Goal: Task Accomplishment & Management: Complete application form

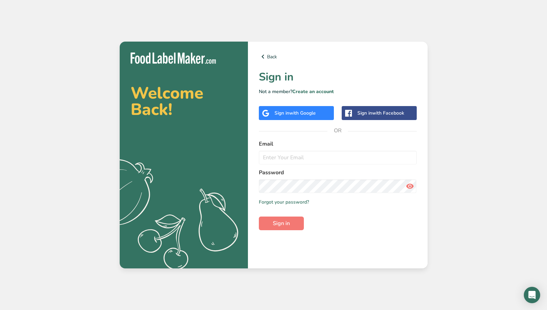
click at [289, 114] on div "Sign in with Google" at bounding box center [295, 113] width 41 height 7
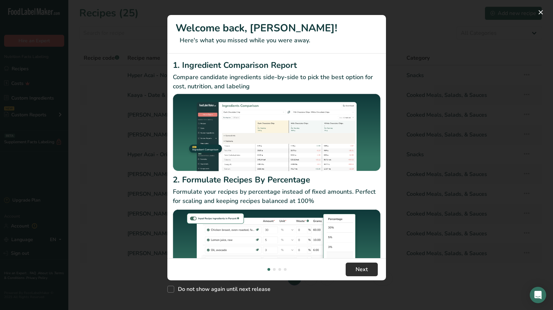
drag, startPoint x: 358, startPoint y: 270, endPoint x: 363, endPoint y: 266, distance: 7.5
click at [358, 270] on span "Next" at bounding box center [361, 270] width 12 height 8
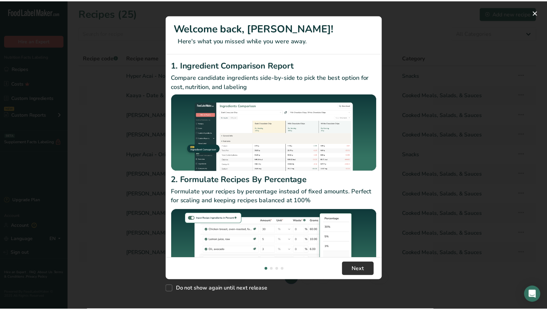
scroll to position [0, 218]
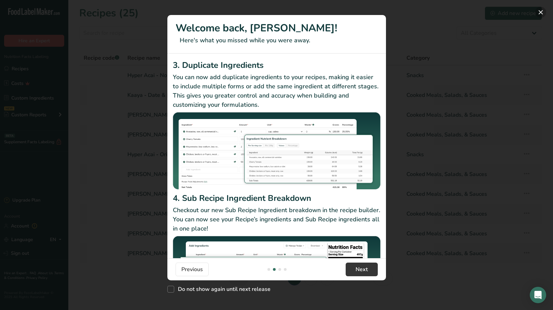
click at [539, 14] on button "New Features" at bounding box center [540, 12] width 11 height 11
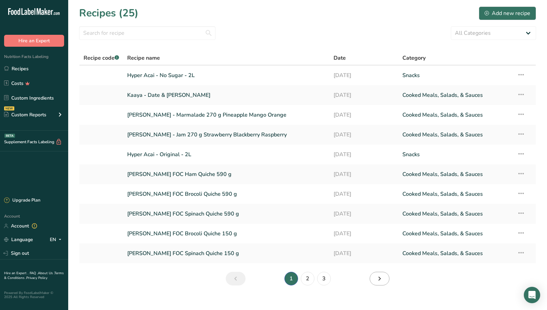
click at [380, 279] on icon "Next page" at bounding box center [380, 279] width 8 height 12
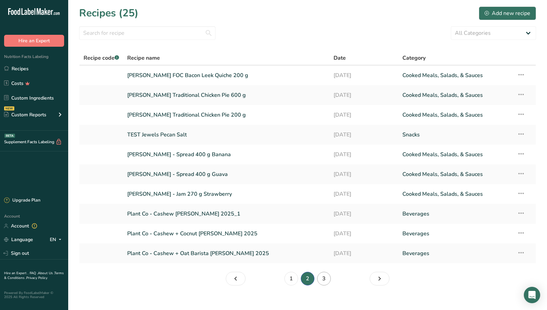
click at [322, 277] on link "3" at bounding box center [324, 279] width 14 height 14
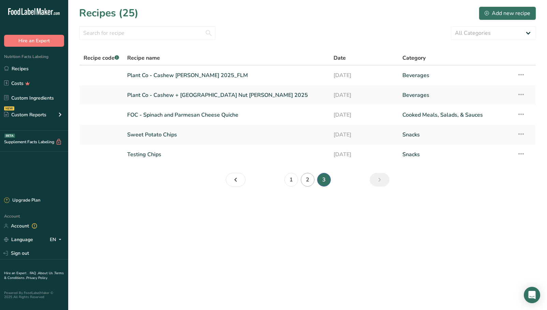
click at [306, 180] on link "2" at bounding box center [308, 180] width 14 height 14
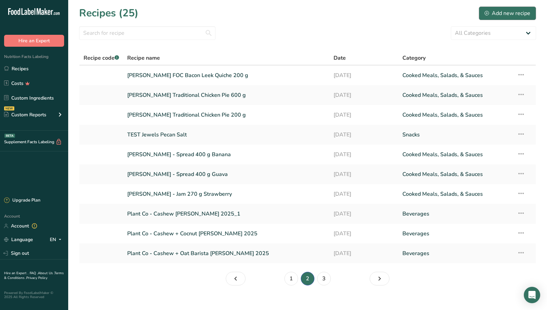
click at [523, 11] on div "Add new recipe" at bounding box center [508, 13] width 46 height 8
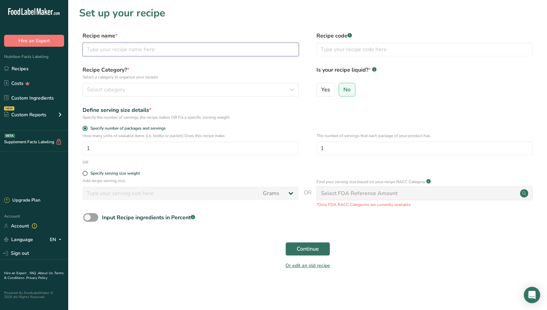
click at [180, 47] on input "text" at bounding box center [191, 50] width 216 height 14
type input "BALDONI Honey"
click at [159, 86] on div "Select category" at bounding box center [188, 90] width 203 height 8
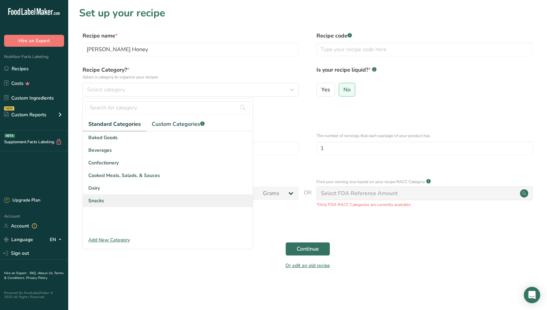
click at [106, 199] on div "Snacks" at bounding box center [168, 201] width 170 height 13
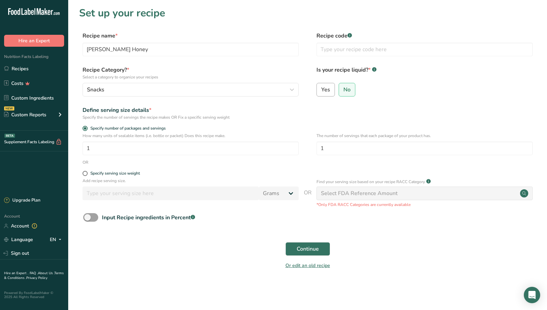
click at [326, 88] on span "Yes" at bounding box center [325, 89] width 9 height 7
click at [321, 88] on input "Yes" at bounding box center [319, 89] width 4 height 4
radio input "true"
radio input "false"
select select "22"
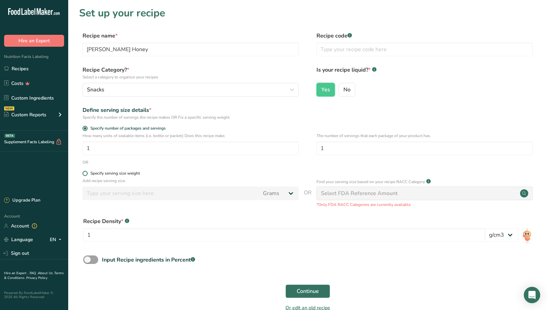
click at [101, 174] on div "Specify serving size weight" at bounding box center [114, 173] width 49 height 5
click at [87, 174] on input "Specify serving size weight" at bounding box center [85, 173] width 4 height 4
radio input "true"
radio input "false"
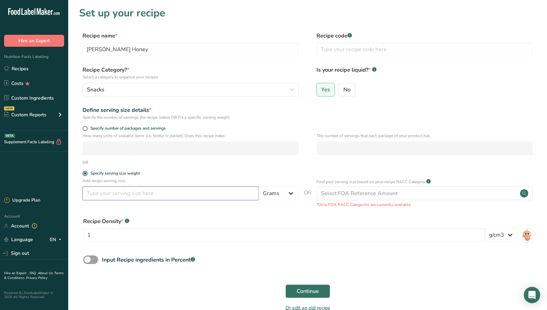
click at [118, 193] on input "number" at bounding box center [171, 194] width 176 height 14
type input "20"
click at [349, 195] on div "Select FDA Reference Amount" at bounding box center [359, 193] width 77 height 8
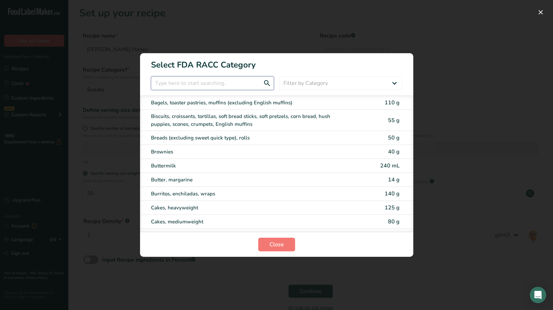
click at [225, 83] on input "RACC Category Selection Modal" at bounding box center [212, 83] width 123 height 14
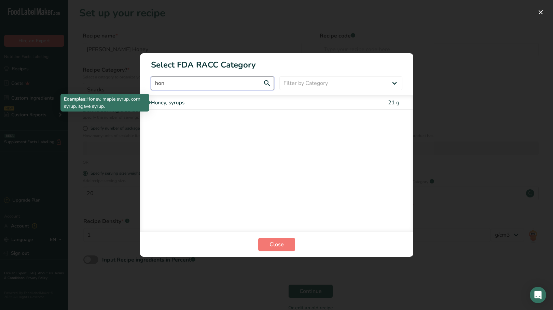
type input "hon"
click at [214, 103] on div "Honey, syrups" at bounding box center [248, 103] width 194 height 8
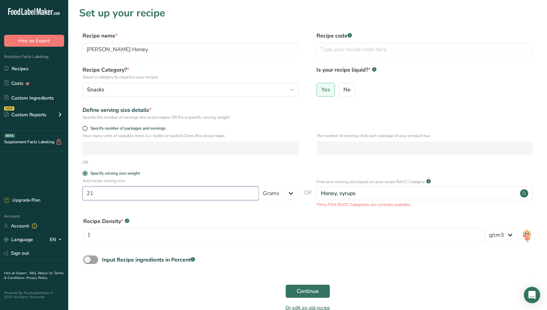
click at [126, 191] on input "21" at bounding box center [171, 194] width 176 height 14
type input "20"
click at [219, 215] on div "Recipe Density * .a-a{fill:#347362;}.b-a{fill:#fff;} 1 lb/ft3 g/cm3" at bounding box center [307, 231] width 457 height 37
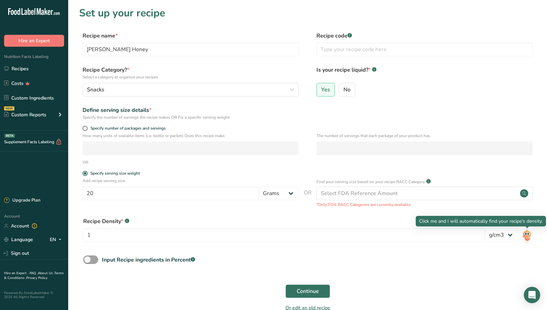
click at [525, 236] on img at bounding box center [527, 235] width 10 height 15
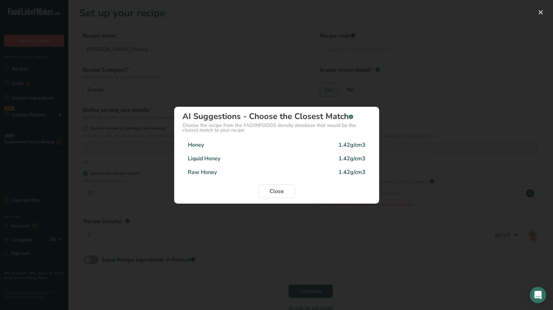
click at [276, 155] on div "Liquid Honey 1.42g/cm3" at bounding box center [276, 159] width 188 height 14
type input "1.42"
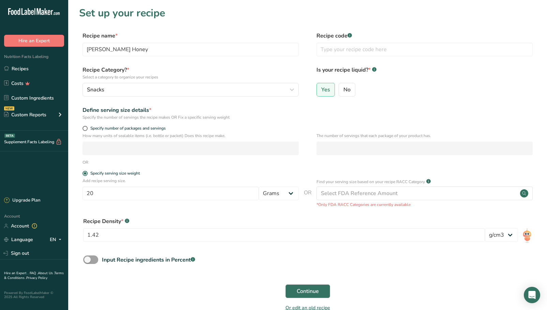
click at [306, 289] on span "Continue" at bounding box center [308, 291] width 22 height 8
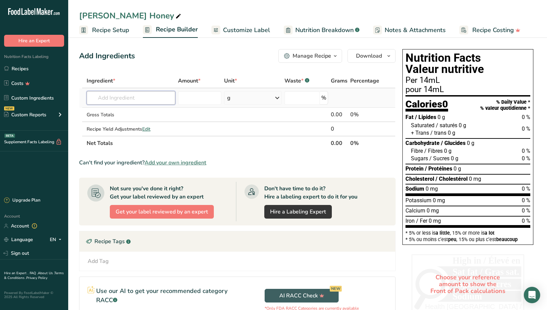
click at [116, 100] on input "text" at bounding box center [131, 98] width 89 height 14
click at [34, 97] on link "Custom Ingredients" at bounding box center [34, 97] width 68 height 13
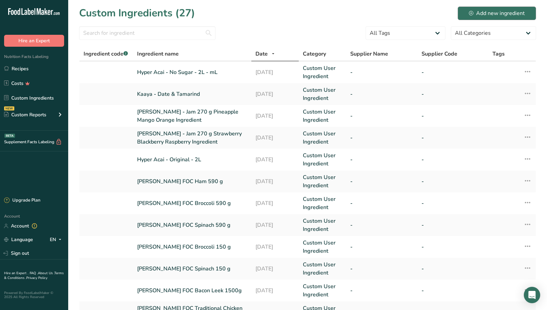
click at [488, 15] on div "Add new ingredient" at bounding box center [497, 13] width 56 height 8
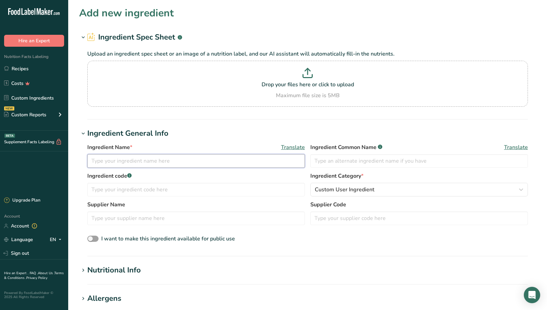
click at [147, 159] on input "text" at bounding box center [196, 161] width 218 height 14
type input "BALDONI Honey - Ingredient"
click at [135, 269] on div "Nutritional Info" at bounding box center [114, 270] width 54 height 11
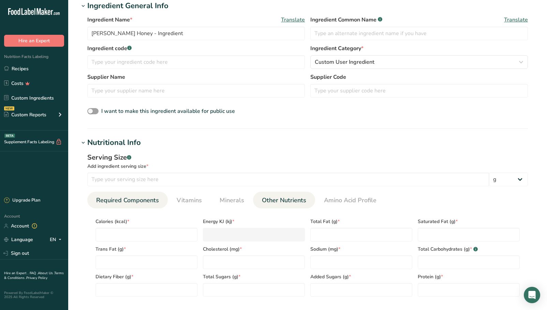
scroll to position [129, 0]
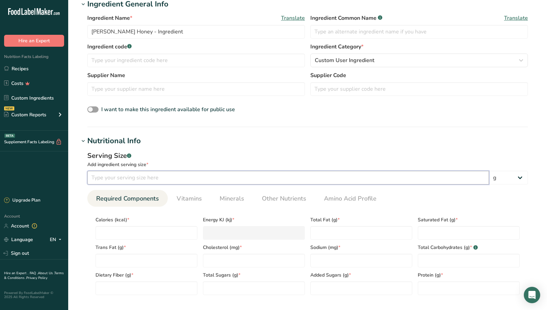
click at [177, 180] on input "number" at bounding box center [288, 178] width 402 height 14
type input "20"
click at [141, 232] on input "number" at bounding box center [147, 233] width 102 height 14
type input "6"
type KJ "25.1"
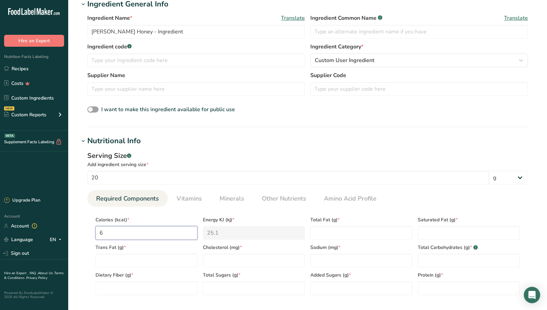
type input "68"
type KJ "284.5"
type input "68"
type Fat "0"
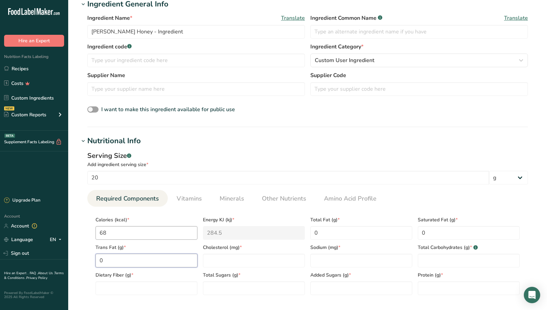
type Fat "0"
type input "0"
type Carbohydrates "17"
type Sugars "14"
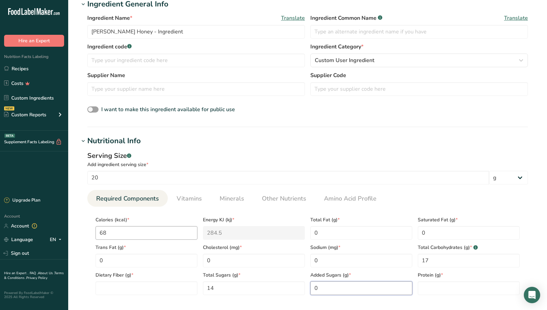
type Sugars "0"
type input "0"
click at [127, 286] on Fiber "number" at bounding box center [147, 289] width 102 height 14
type Fiber "0"
click at [231, 196] on span "Minerals" at bounding box center [232, 198] width 25 height 9
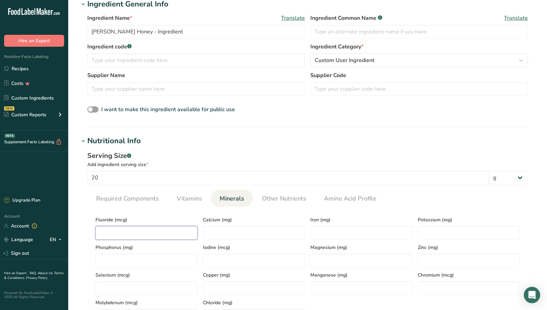
click at [141, 229] on input "number" at bounding box center [147, 233] width 102 height 14
type input "0"
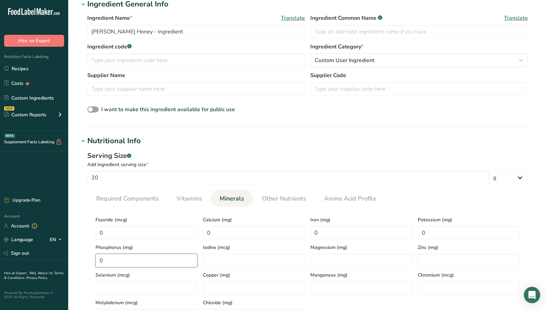
type input "0"
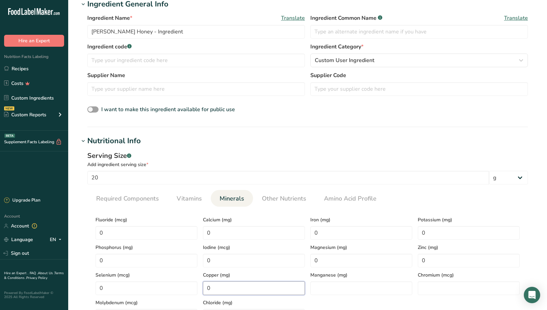
type input "0"
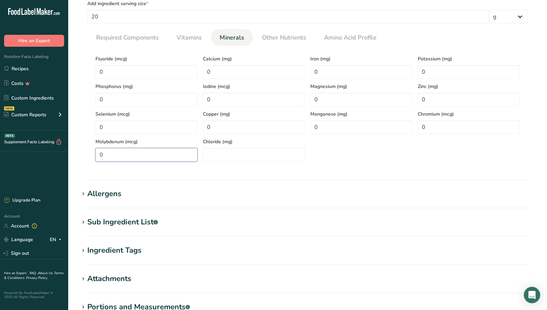
type input "0"
click at [190, 39] on span "Vitamins" at bounding box center [189, 37] width 25 height 9
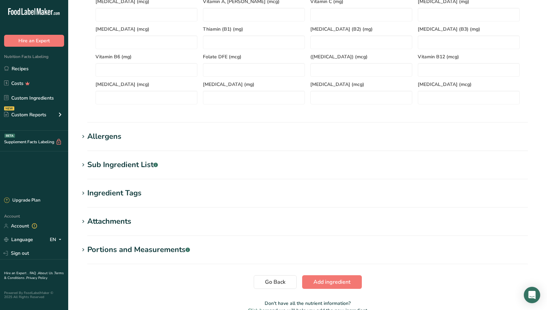
scroll to position [385, 0]
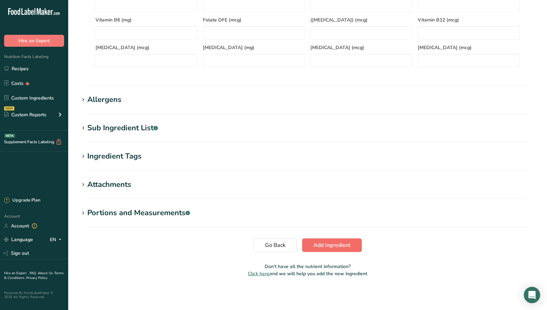
click at [340, 244] on span "Add ingredient" at bounding box center [332, 245] width 37 height 8
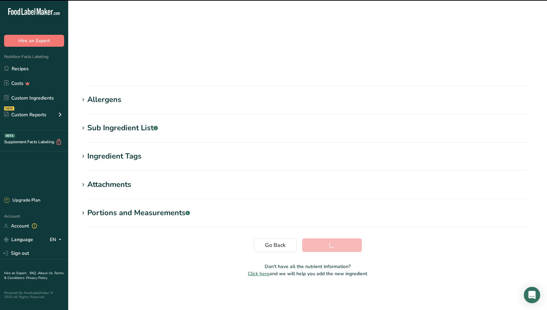
scroll to position [23, 0]
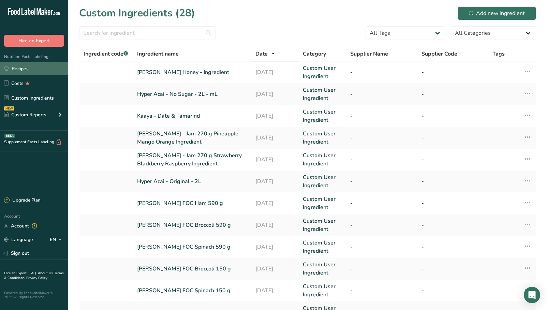
click at [27, 74] on link "Recipes" at bounding box center [34, 68] width 68 height 13
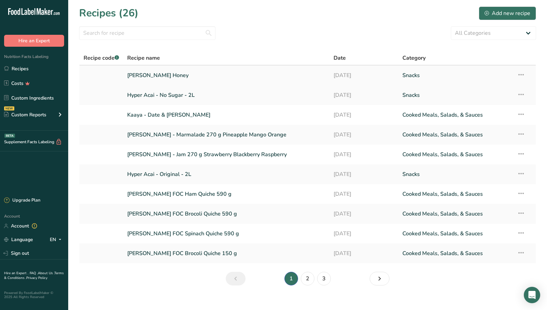
click at [170, 76] on link "BALDONI Honey" at bounding box center [226, 75] width 198 height 14
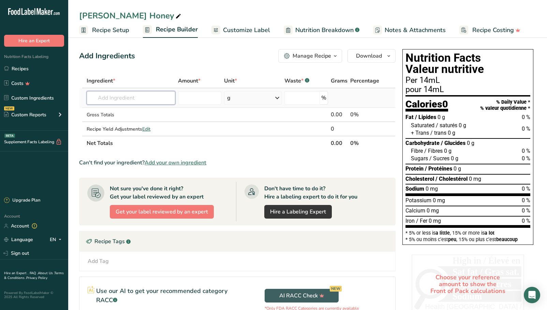
click at [154, 101] on input "text" at bounding box center [131, 98] width 89 height 14
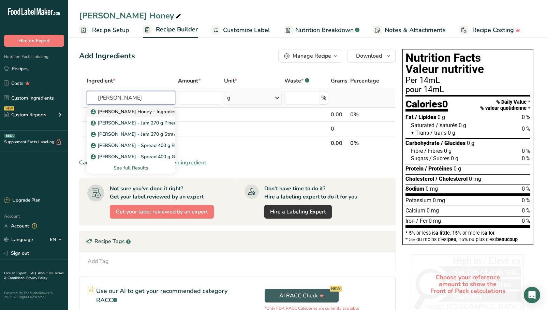
type input "baldon"
click at [140, 110] on p "BALDONI Honey - Ingredient" at bounding box center [135, 111] width 87 height 7
type input "BALDONI Honey - Ingredient"
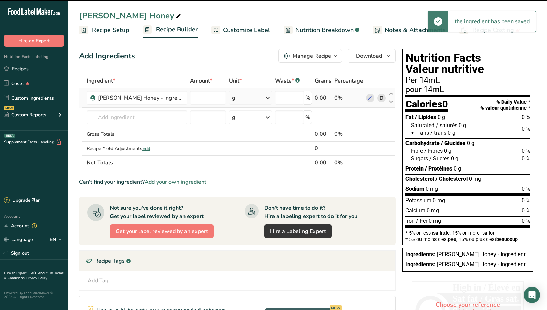
type input "0"
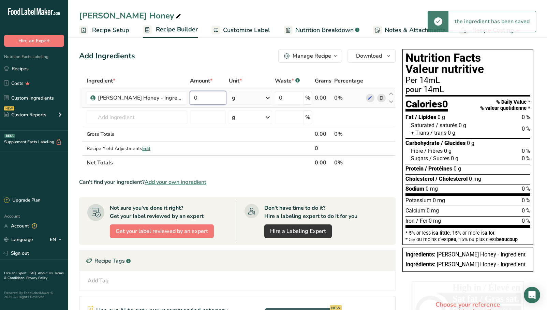
click at [198, 100] on input "0" at bounding box center [208, 98] width 36 height 14
type input "20"
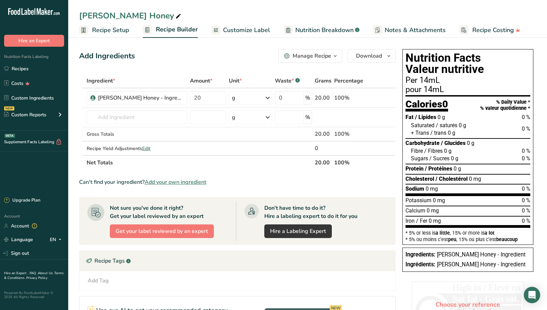
click at [113, 32] on span "Recipe Setup" at bounding box center [110, 30] width 37 height 9
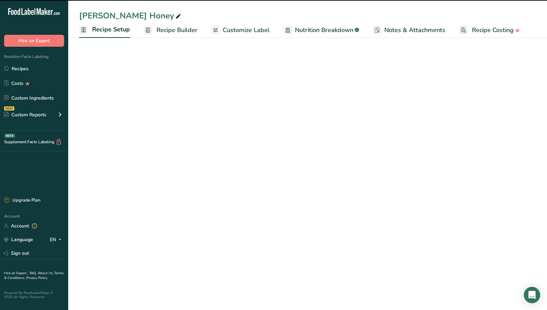
select select "22"
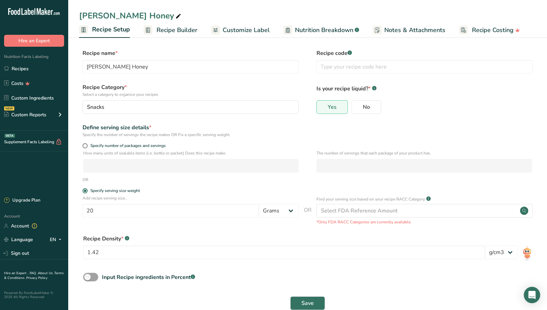
click at [191, 31] on span "Recipe Builder" at bounding box center [177, 30] width 41 height 9
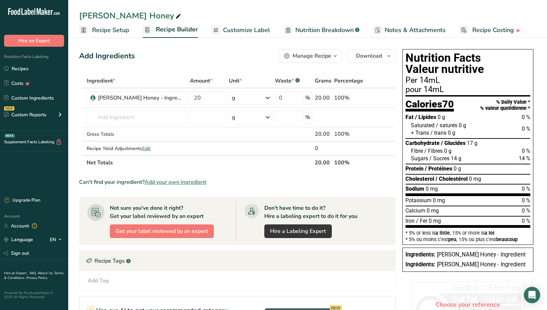
click at [102, 29] on span "Recipe Setup" at bounding box center [110, 30] width 37 height 9
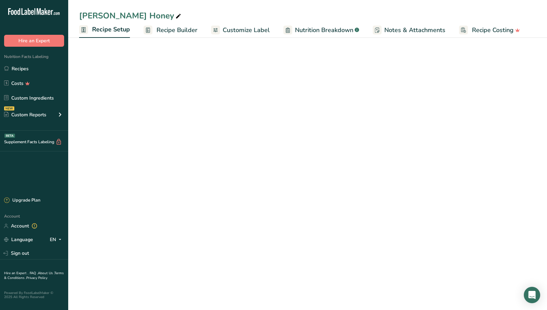
select select "22"
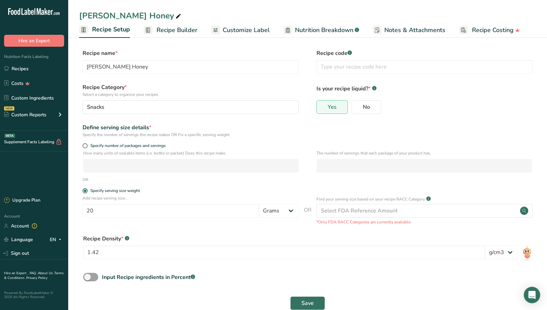
click at [246, 28] on span "Customize Label" at bounding box center [246, 30] width 47 height 9
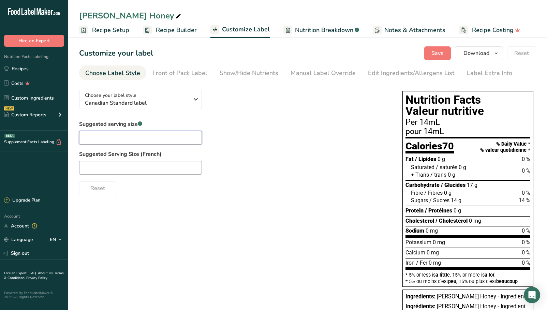
click at [162, 133] on input "text" at bounding box center [140, 138] width 123 height 14
type input "1 Tbsp"
click at [240, 151] on label "Suggested Serving Size (French)" at bounding box center [234, 154] width 310 height 8
click at [106, 32] on span "Recipe Setup" at bounding box center [110, 30] width 37 height 9
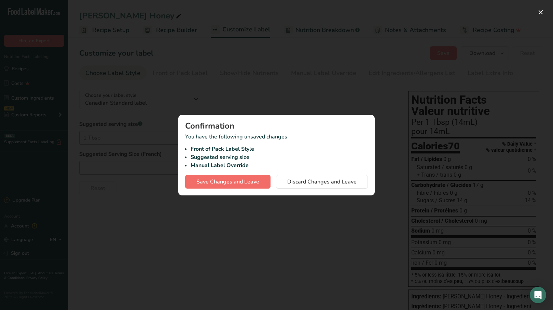
click at [243, 178] on span "Save Changes and Leave" at bounding box center [227, 182] width 63 height 8
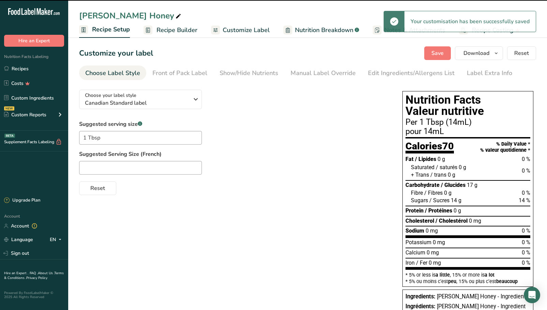
select select "22"
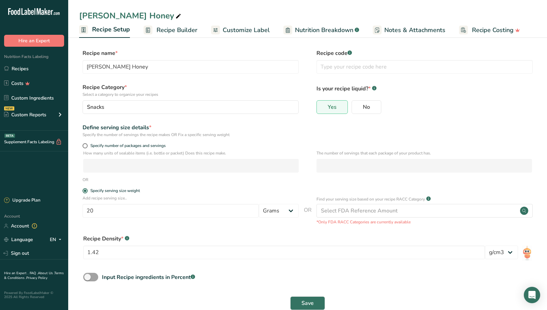
click at [183, 30] on span "Recipe Builder" at bounding box center [177, 30] width 41 height 9
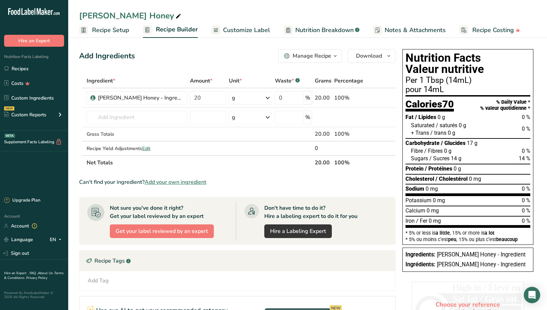
click at [254, 31] on span "Customize Label" at bounding box center [246, 30] width 47 height 9
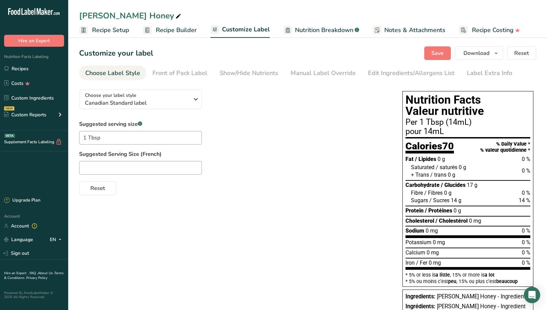
click at [116, 29] on span "Recipe Setup" at bounding box center [110, 30] width 37 height 9
select select "22"
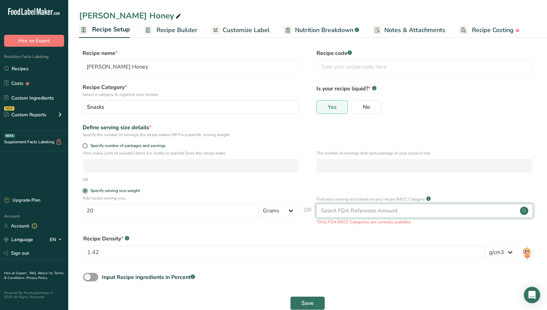
click at [370, 211] on div "Select FDA Reference Amount" at bounding box center [359, 211] width 77 height 8
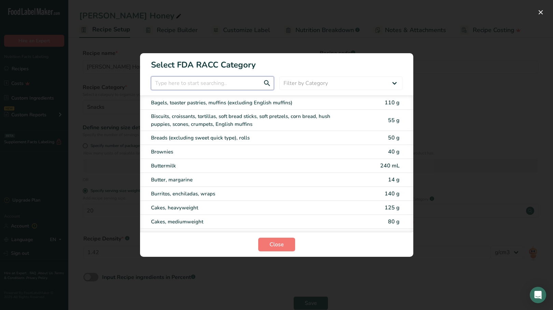
click at [204, 85] on input "RACC Category Selection Modal" at bounding box center [212, 83] width 123 height 14
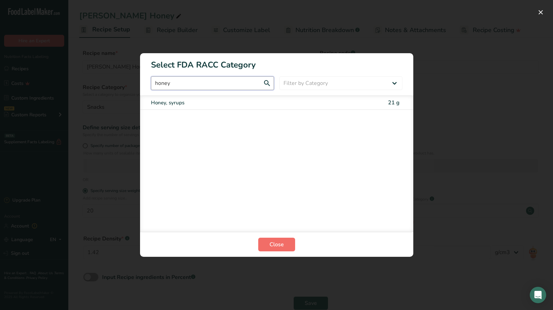
type input "honey"
click at [281, 241] on span "Close" at bounding box center [276, 245] width 14 height 8
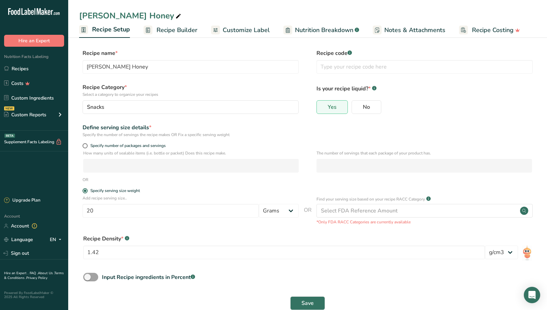
click at [261, 33] on span "Customize Label" at bounding box center [246, 30] width 47 height 9
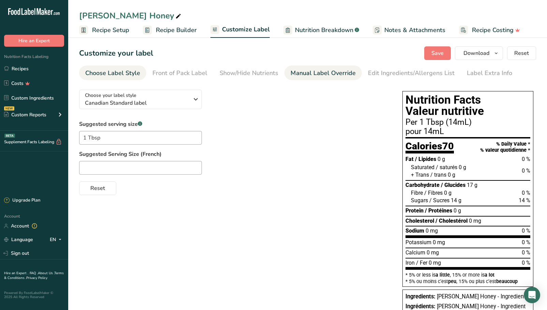
drag, startPoint x: 300, startPoint y: 72, endPoint x: 293, endPoint y: 76, distance: 8.3
click at [300, 72] on div "Manual Label Override" at bounding box center [323, 73] width 65 height 9
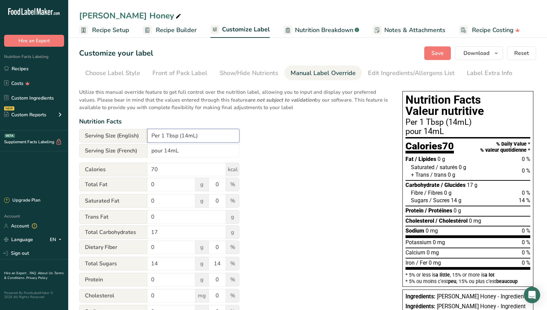
drag, startPoint x: 183, startPoint y: 135, endPoint x: 195, endPoint y: 135, distance: 12.3
click at [195, 135] on input "Per 1 Tbsp (14mL)" at bounding box center [193, 136] width 92 height 14
type input "Per 1 Tbsp (20 g)"
click at [282, 166] on div "Utilize this manual override feature to get full control over the nutrition lab…" at bounding box center [234, 235] width 310 height 302
click at [121, 30] on span "Recipe Setup" at bounding box center [110, 30] width 37 height 9
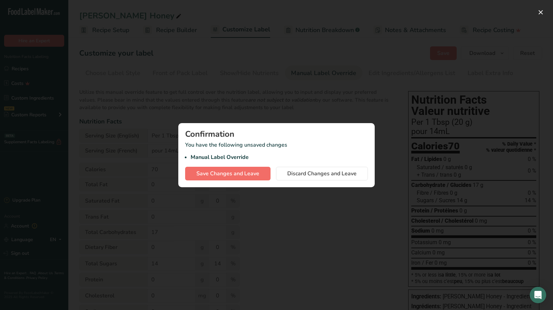
click at [234, 171] on span "Save Changes and Leave" at bounding box center [227, 174] width 63 height 8
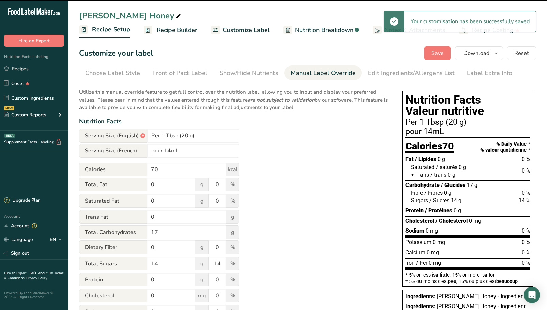
select select "22"
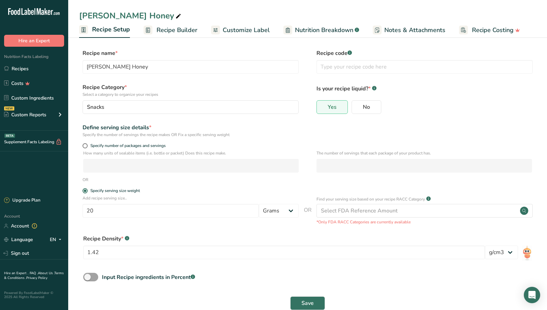
click at [421, 238] on div "Recipe Density * .a-a{fill:#347362;}.b-a{fill:#fff;}" at bounding box center [307, 239] width 449 height 8
click at [180, 29] on span "Recipe Builder" at bounding box center [177, 30] width 41 height 9
